Goal: Task Accomplishment & Management: Manage account settings

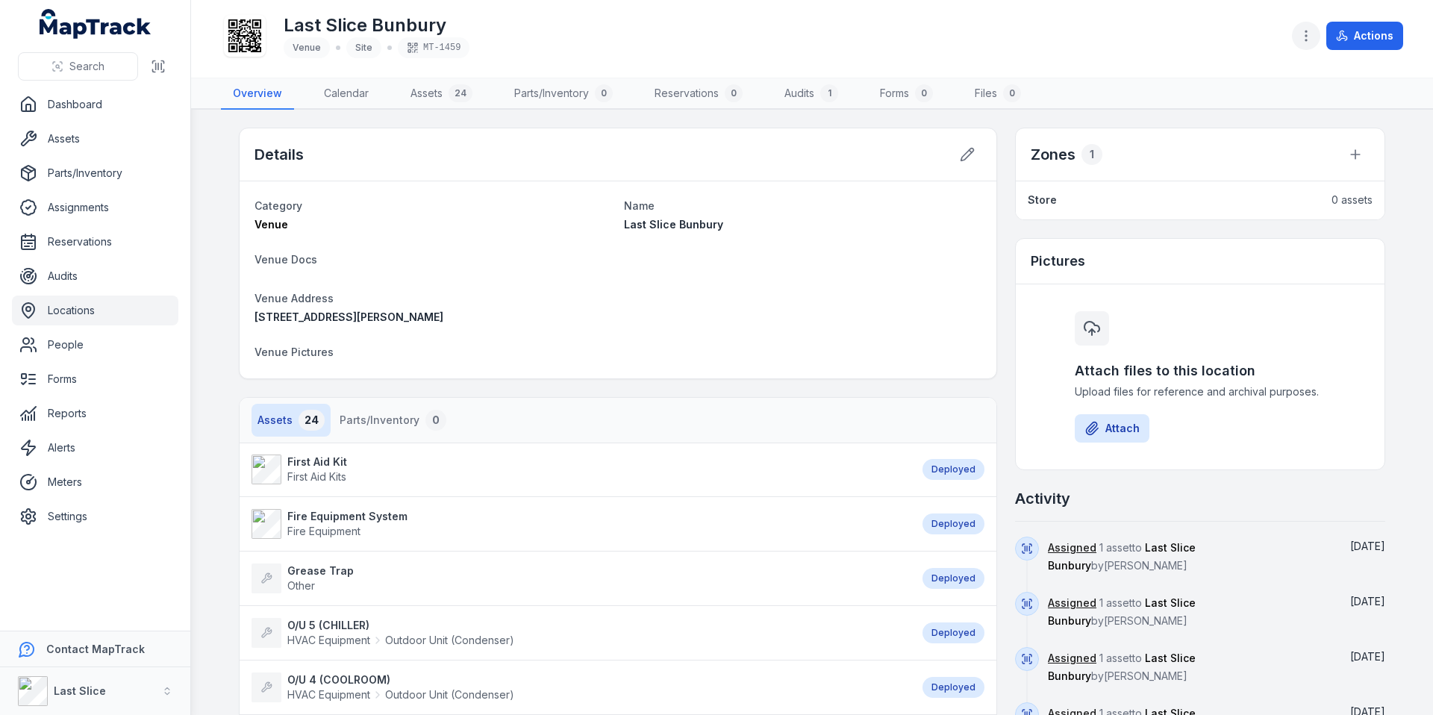
click at [1300, 40] on icon "button" at bounding box center [1306, 35] width 15 height 15
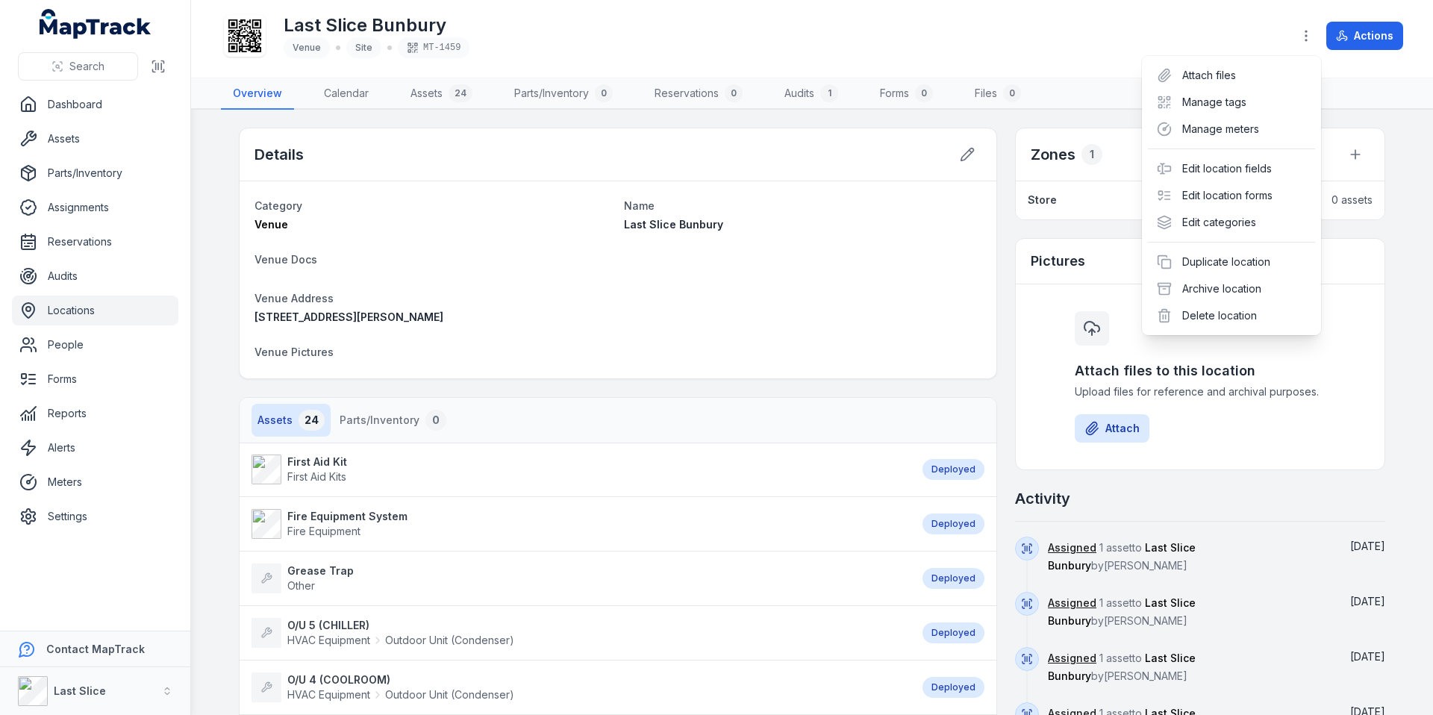
click at [1267, 29] on div "Last Slice Bunbury Venue Site MT-1459 Actions" at bounding box center [812, 39] width 1182 height 66
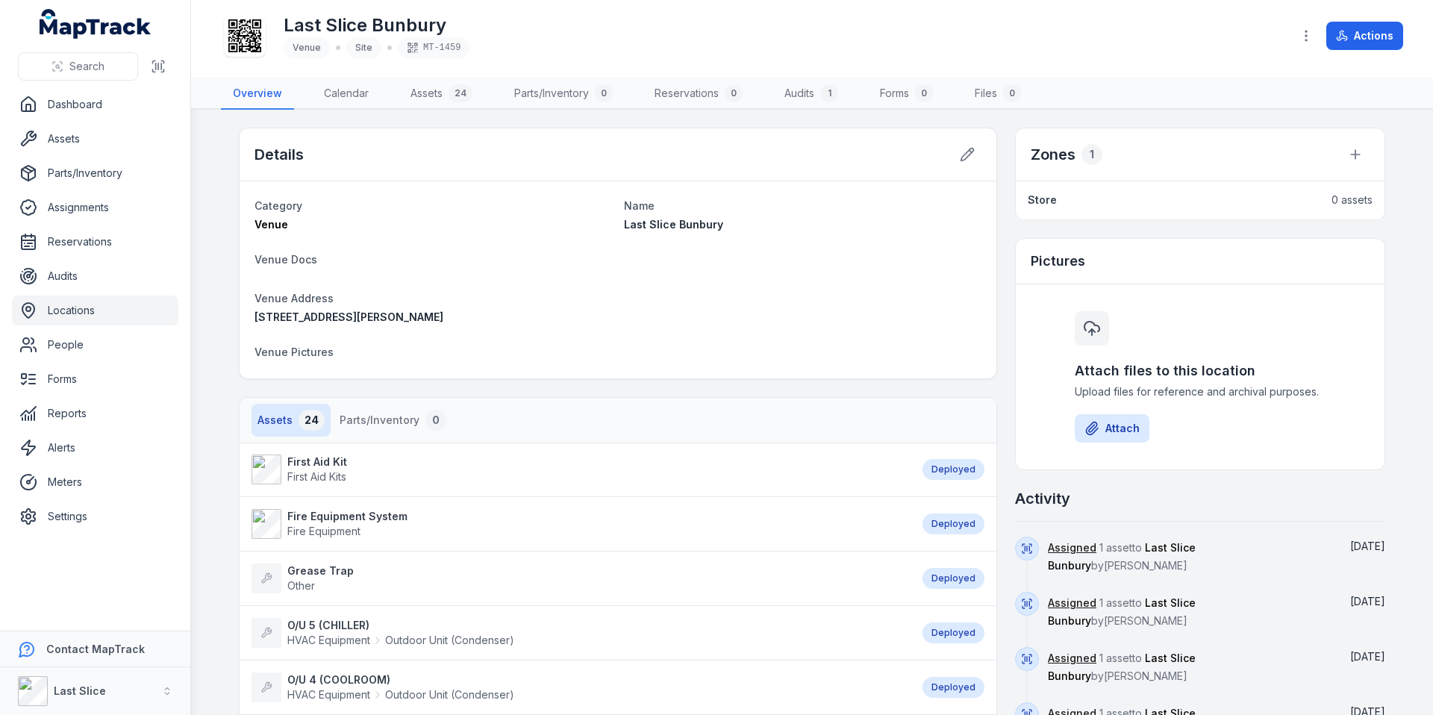
click at [1055, 196] on link "Store" at bounding box center [1172, 200] width 289 height 15
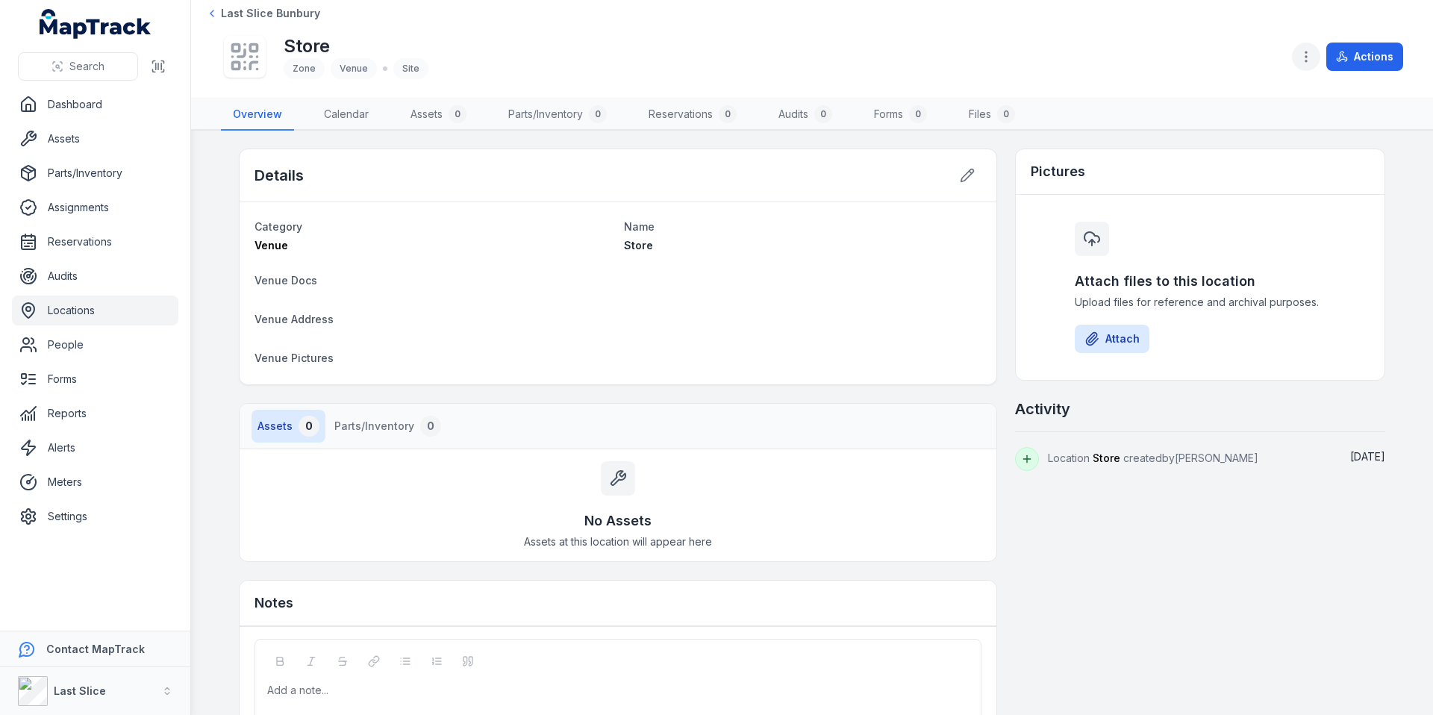
click at [1311, 48] on button "button" at bounding box center [1306, 57] width 28 height 28
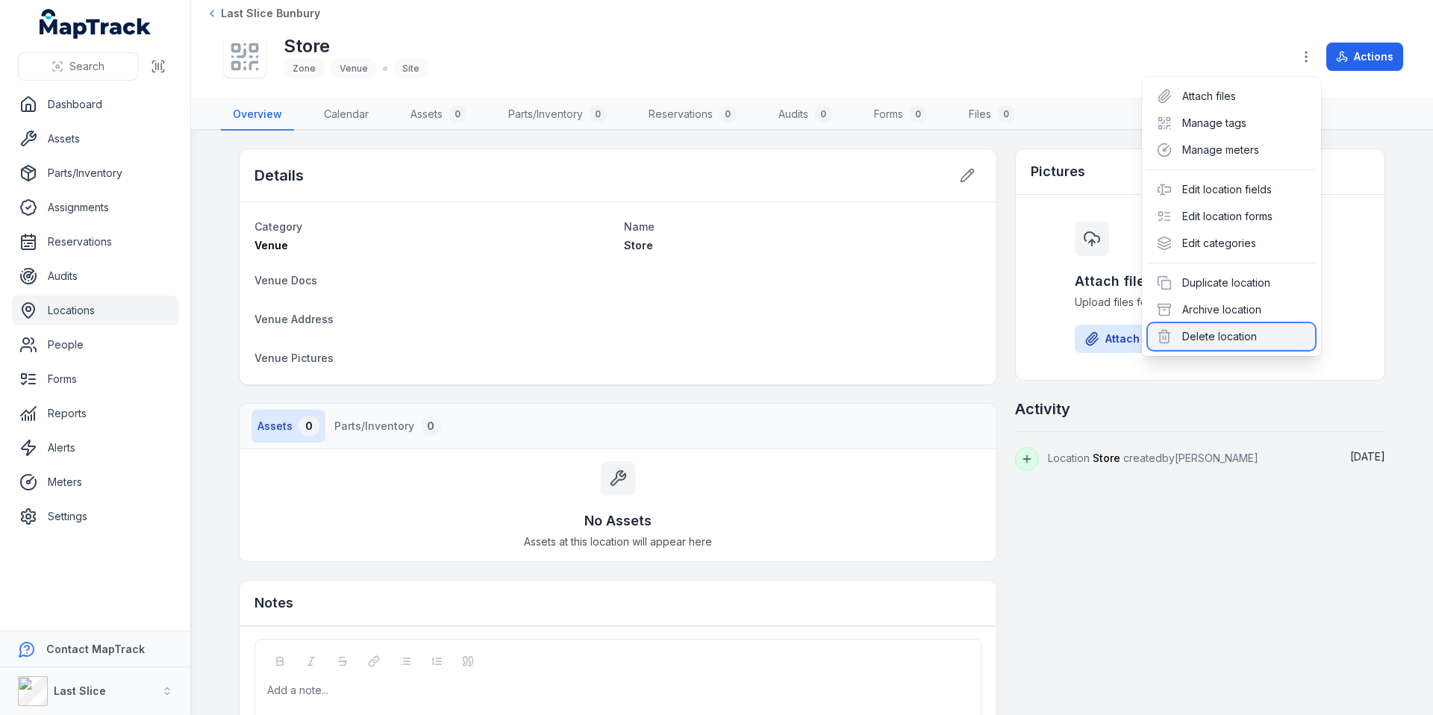
click at [1202, 339] on div "Delete location" at bounding box center [1231, 336] width 167 height 27
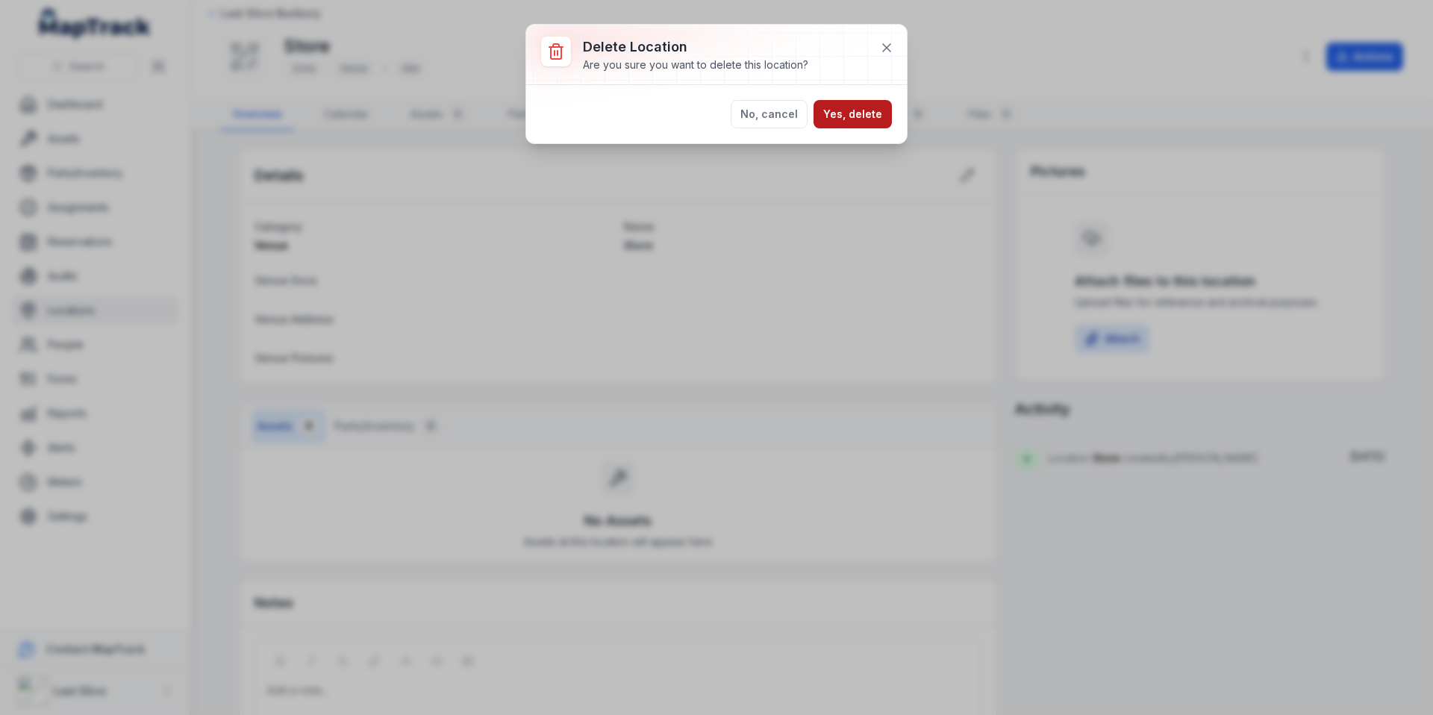
click at [855, 109] on button "Yes, delete" at bounding box center [853, 114] width 78 height 28
